Goal: Information Seeking & Learning: Learn about a topic

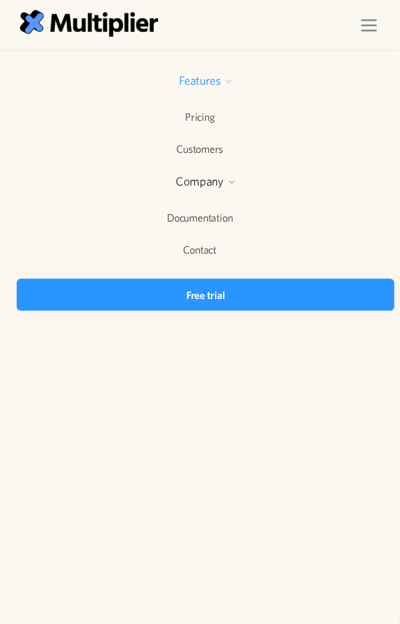
click at [220, 83] on div "Features" at bounding box center [199, 81] width 41 height 16
click at [231, 183] on div at bounding box center [232, 182] width 8 height 8
click at [230, 83] on div at bounding box center [229, 81] width 8 height 8
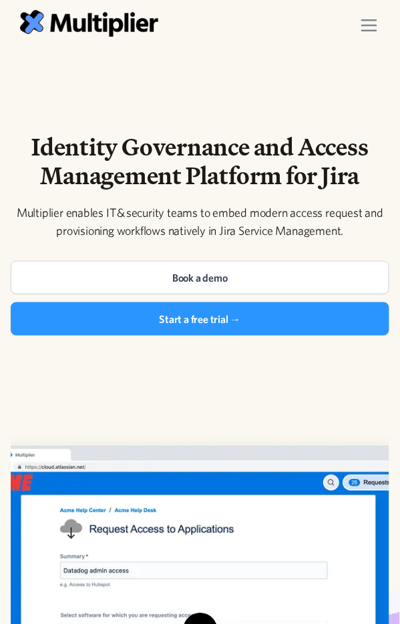
click at [367, 23] on img "menu" at bounding box center [369, 25] width 16 height 12
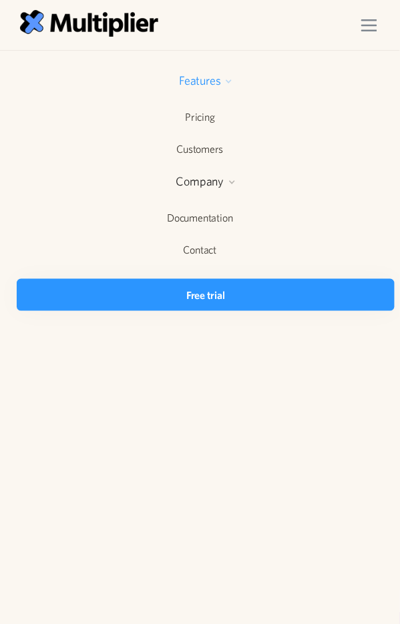
click at [234, 78] on div "Features" at bounding box center [200, 82] width 400 height 37
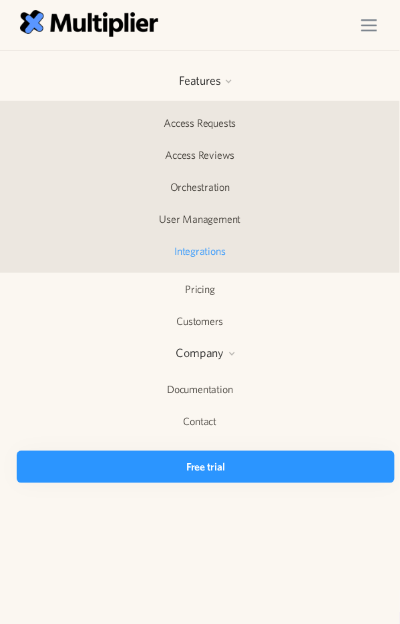
click at [211, 248] on link "Integrations" at bounding box center [200, 251] width 400 height 31
click at [208, 220] on link "User Management" at bounding box center [200, 219] width 400 height 31
click at [215, 186] on link "Orchestration" at bounding box center [200, 187] width 400 height 31
click at [219, 160] on link "Access Reviews" at bounding box center [200, 155] width 400 height 31
click at [219, 129] on link "Access Requests" at bounding box center [200, 123] width 400 height 31
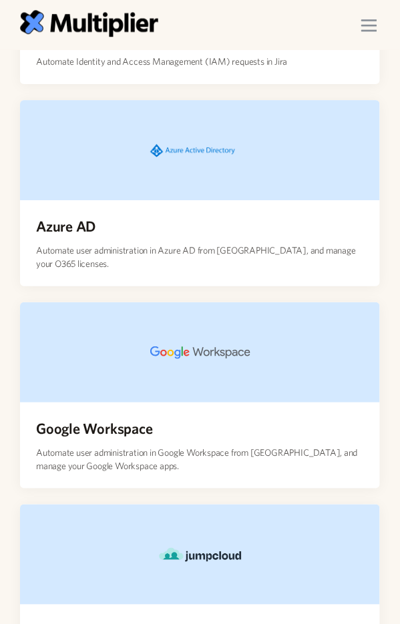
scroll to position [546, 0]
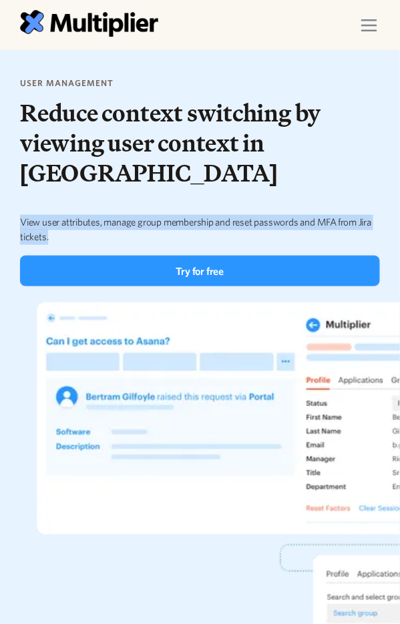
drag, startPoint x: 216, startPoint y: 206, endPoint x: 12, endPoint y: 176, distance: 206.0
click at [12, 176] on div "user management Reduce context switching by viewing user context in Jira View u…" at bounding box center [199, 182] width 381 height 210
copy div "View user attributes, manage group membership and reset passwords and MFA from …"
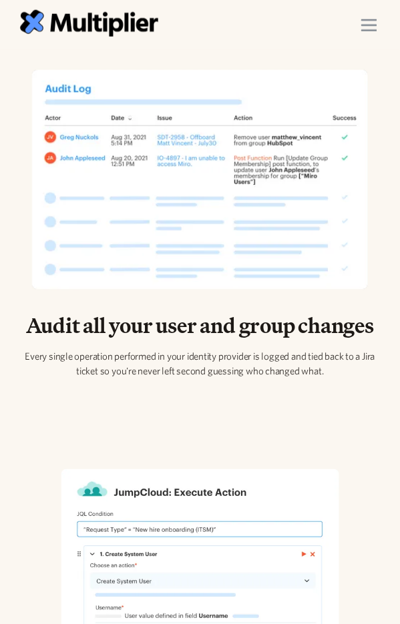
scroll to position [1275, 0]
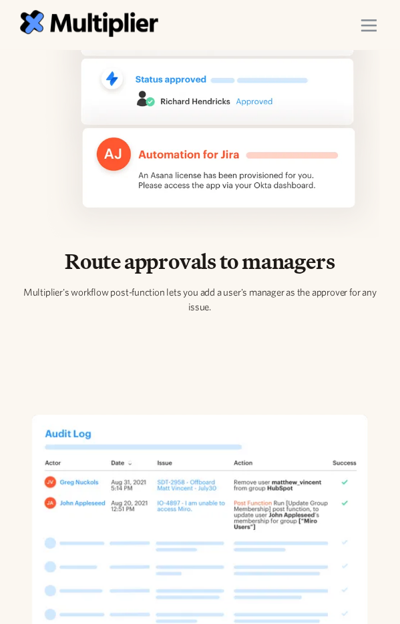
click at [377, 16] on div "menu" at bounding box center [369, 25] width 37 height 37
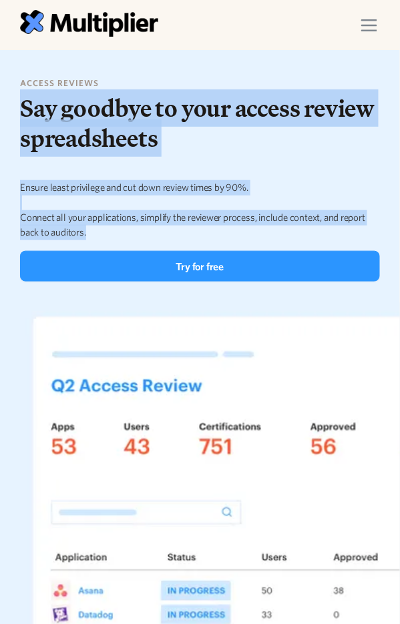
drag, startPoint x: 115, startPoint y: 236, endPoint x: 18, endPoint y: 120, distance: 151.3
click at [18, 120] on div "Access reviews Say goodbye to your access review spreadsheets Ensure least priv…" at bounding box center [199, 179] width 381 height 205
copy div "Say goodbye to your access review spreadsheets Ensure least privilege and cut d…"
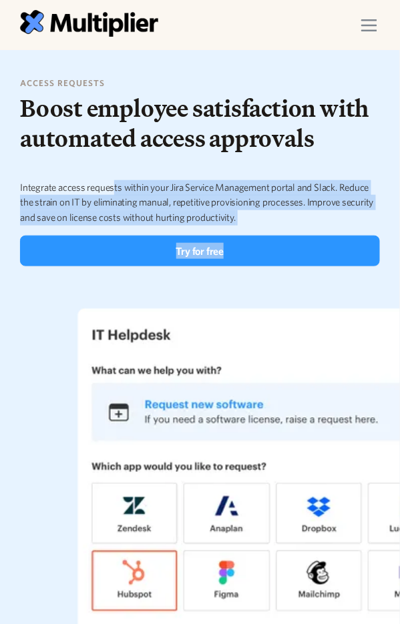
drag, startPoint x: 270, startPoint y: 226, endPoint x: 112, endPoint y: 184, distance: 163.1
click at [112, 184] on div "access requests Boost employee satisfaction with automated access approvals Int…" at bounding box center [200, 172] width 360 height 190
click at [112, 184] on p "Integrate access requests within your Jira Service Management portal and Slack.…" at bounding box center [200, 202] width 360 height 45
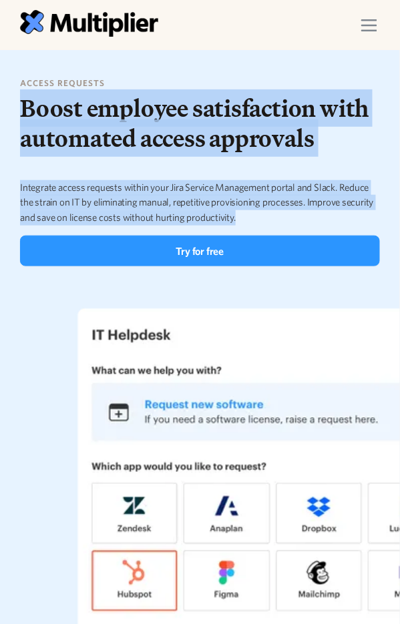
drag, startPoint x: 266, startPoint y: 215, endPoint x: 9, endPoint y: 110, distance: 277.0
click at [9, 110] on div "access requests Boost employee satisfaction with automated access approvals Int…" at bounding box center [199, 172] width 381 height 190
copy div "Boost employee satisfaction with automated access approvals Integrate access re…"
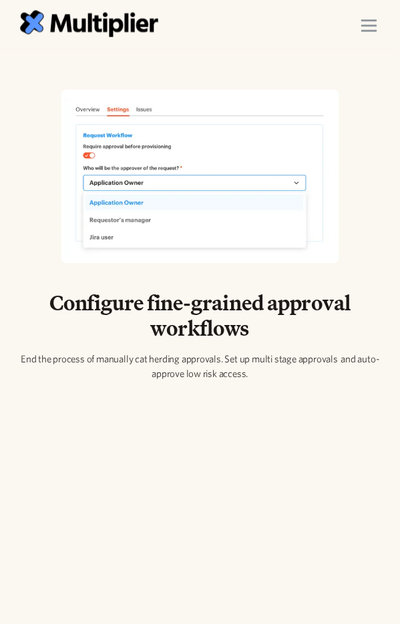
scroll to position [1396, 0]
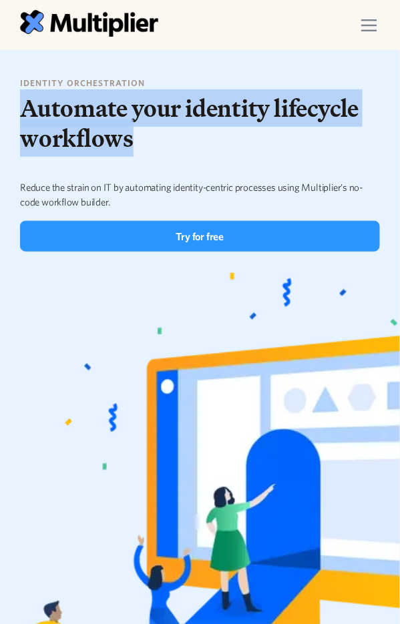
drag, startPoint x: 178, startPoint y: 128, endPoint x: 3, endPoint y: 113, distance: 174.9
click at [3, 113] on div "identity orchestration Automate your identity lifecycle workflows Reduce the st…" at bounding box center [200, 384] width 400 height 614
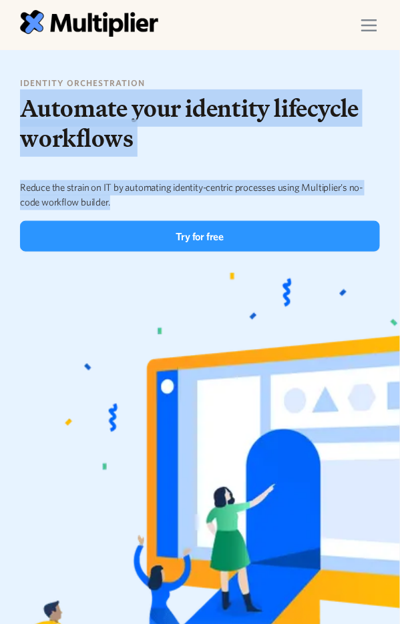
drag, startPoint x: 171, startPoint y: 200, endPoint x: 23, endPoint y: 112, distance: 172.8
click at [23, 112] on div "identity orchestration Automate your identity lifecycle workflows Reduce the st…" at bounding box center [200, 164] width 360 height 175
copy div "Automate your identity lifecycle workflows Reduce the strain on IT by automatin…"
click at [373, 24] on img "menu" at bounding box center [369, 25] width 16 height 12
